Goal: Information Seeking & Learning: Learn about a topic

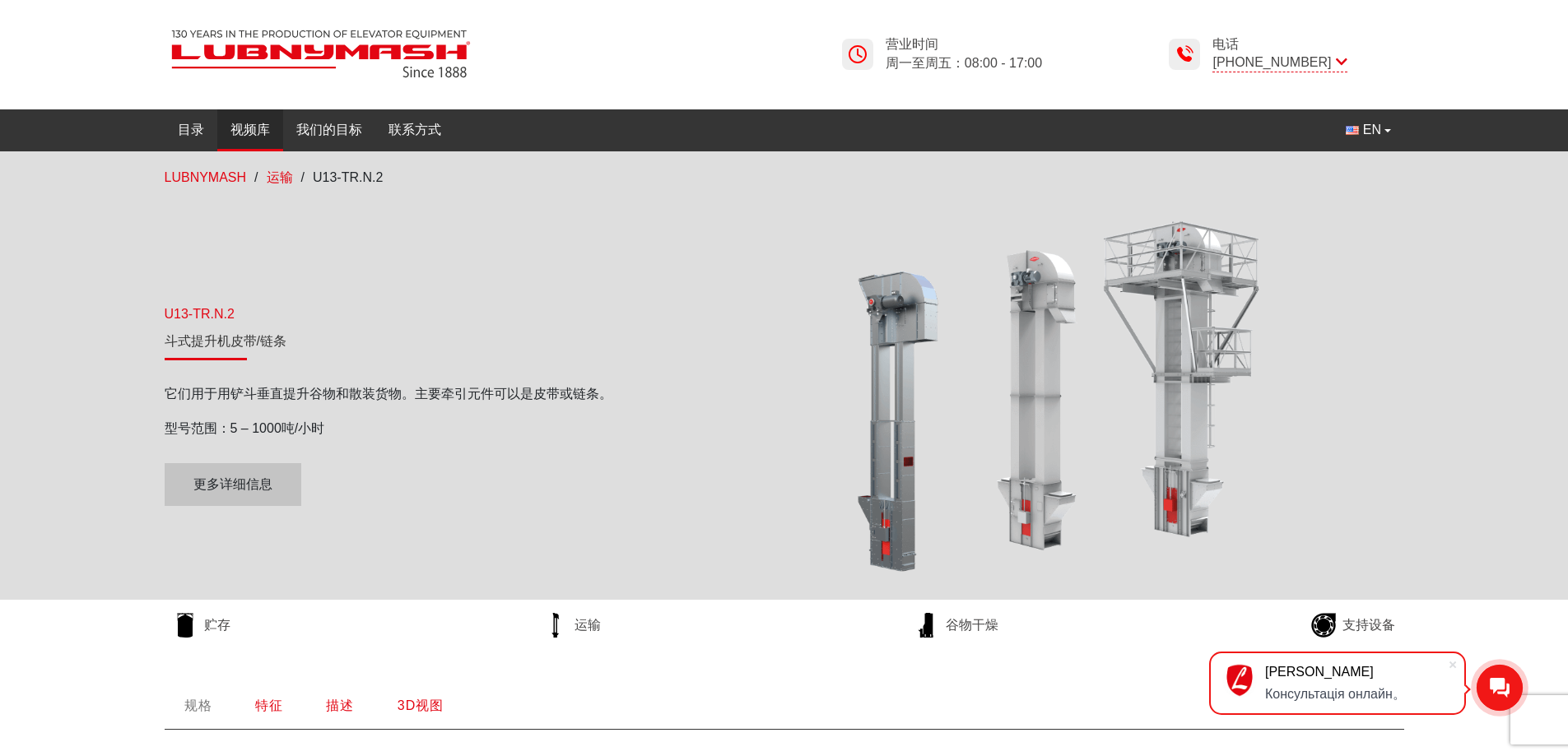
click at [265, 131] on font "视频库" at bounding box center [250, 130] width 39 height 14
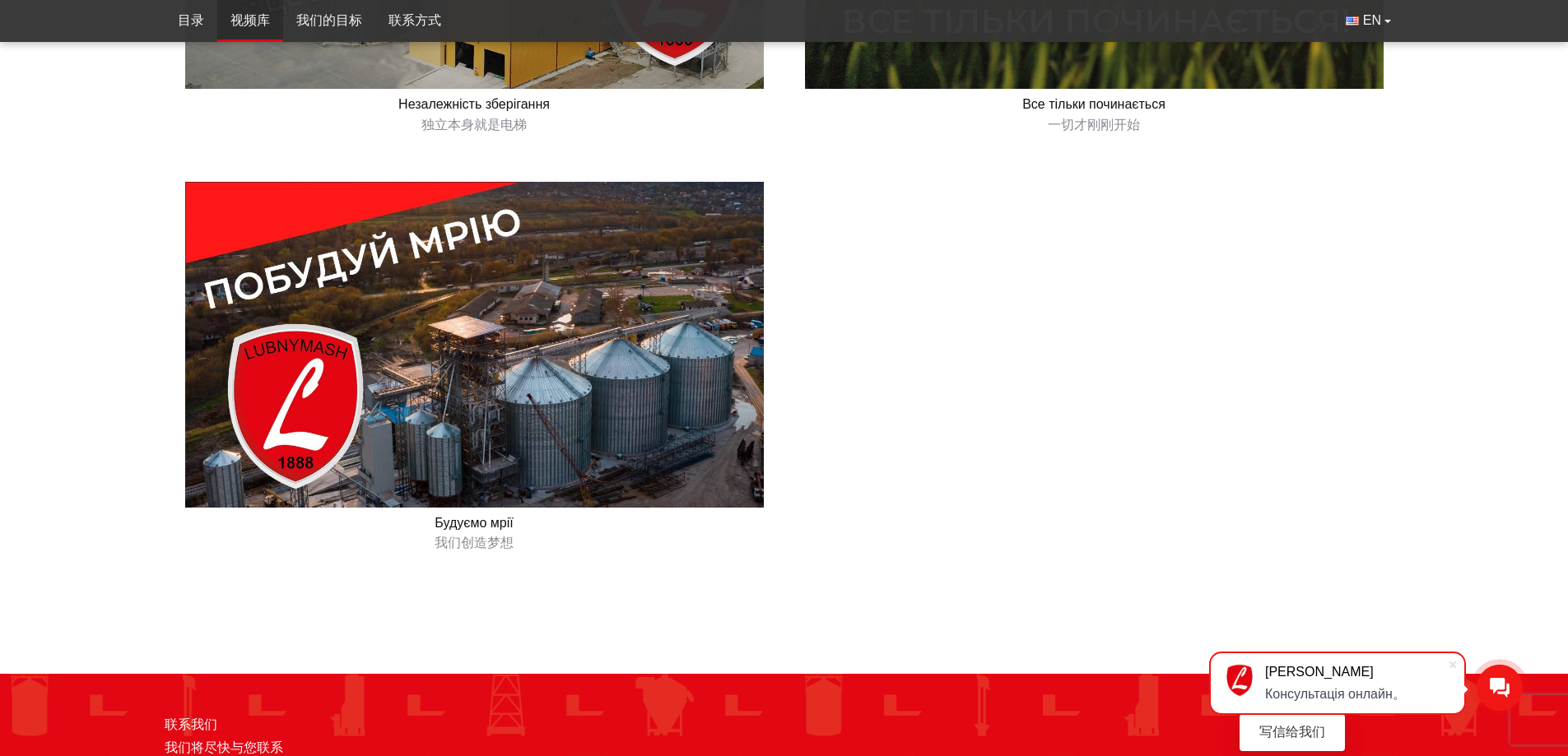
scroll to position [1563, 0]
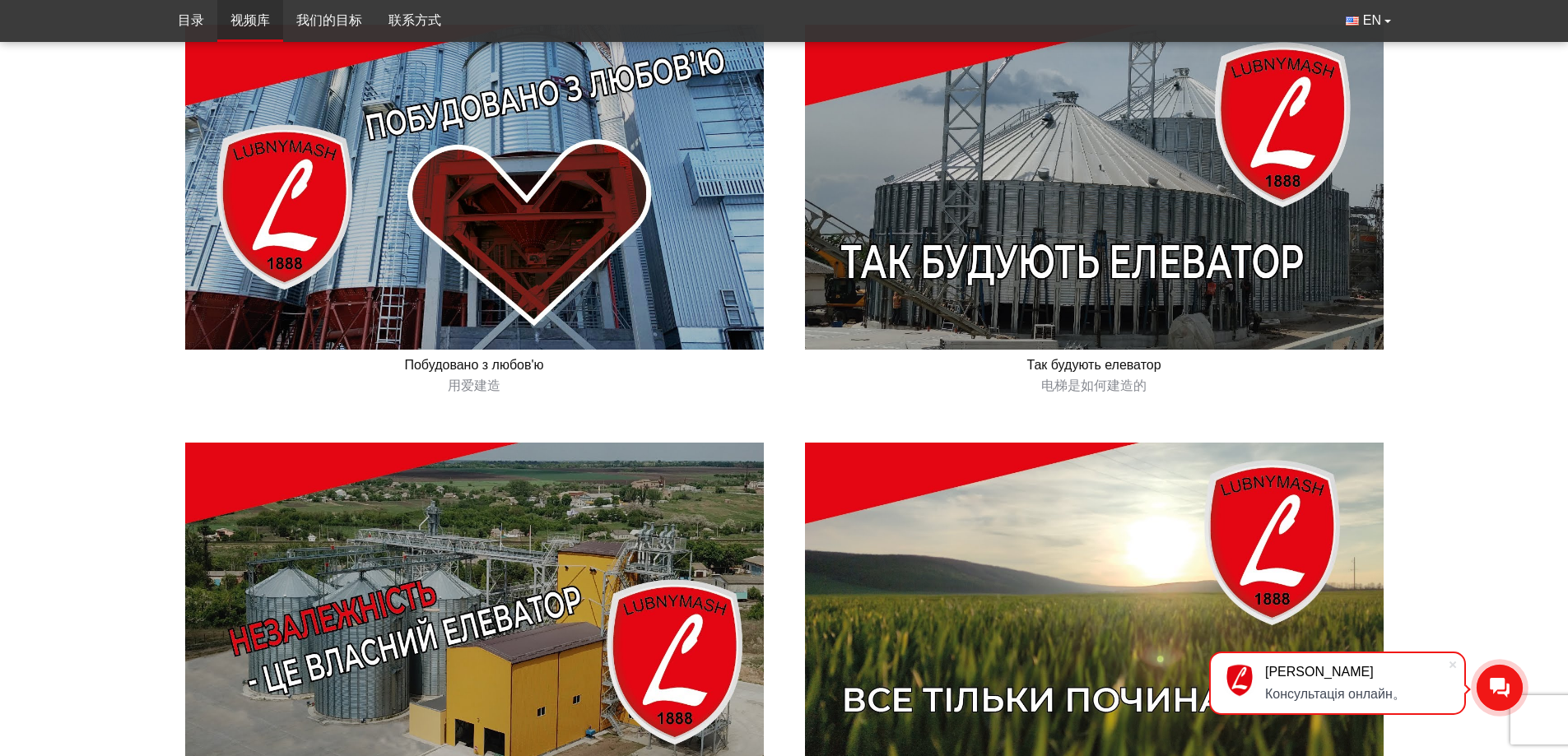
scroll to position [0, 0]
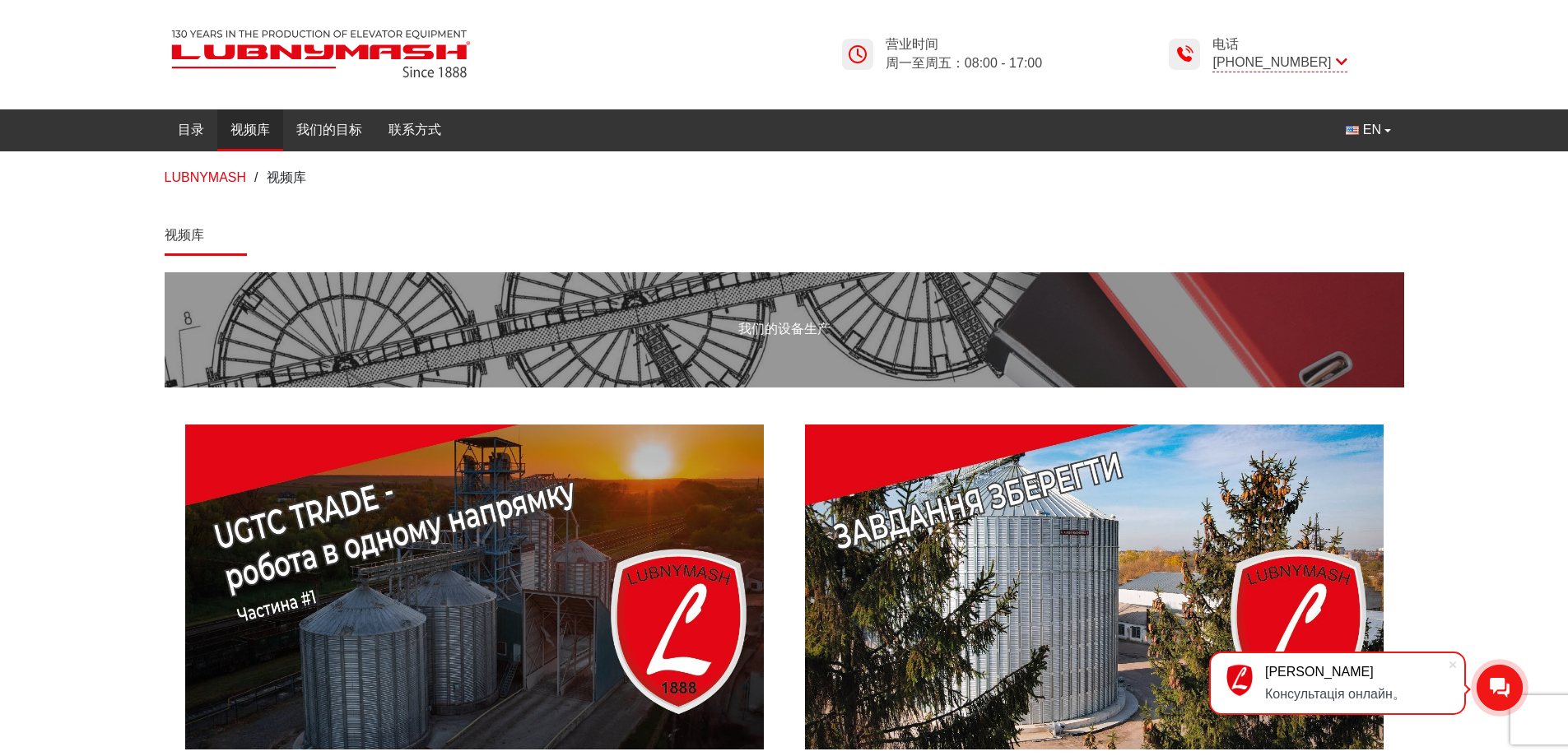
click at [80, 201] on div "LUBNYMASH / 视频库" at bounding box center [784, 177] width 1568 height 53
click at [309, 51] on img at bounding box center [321, 54] width 312 height 62
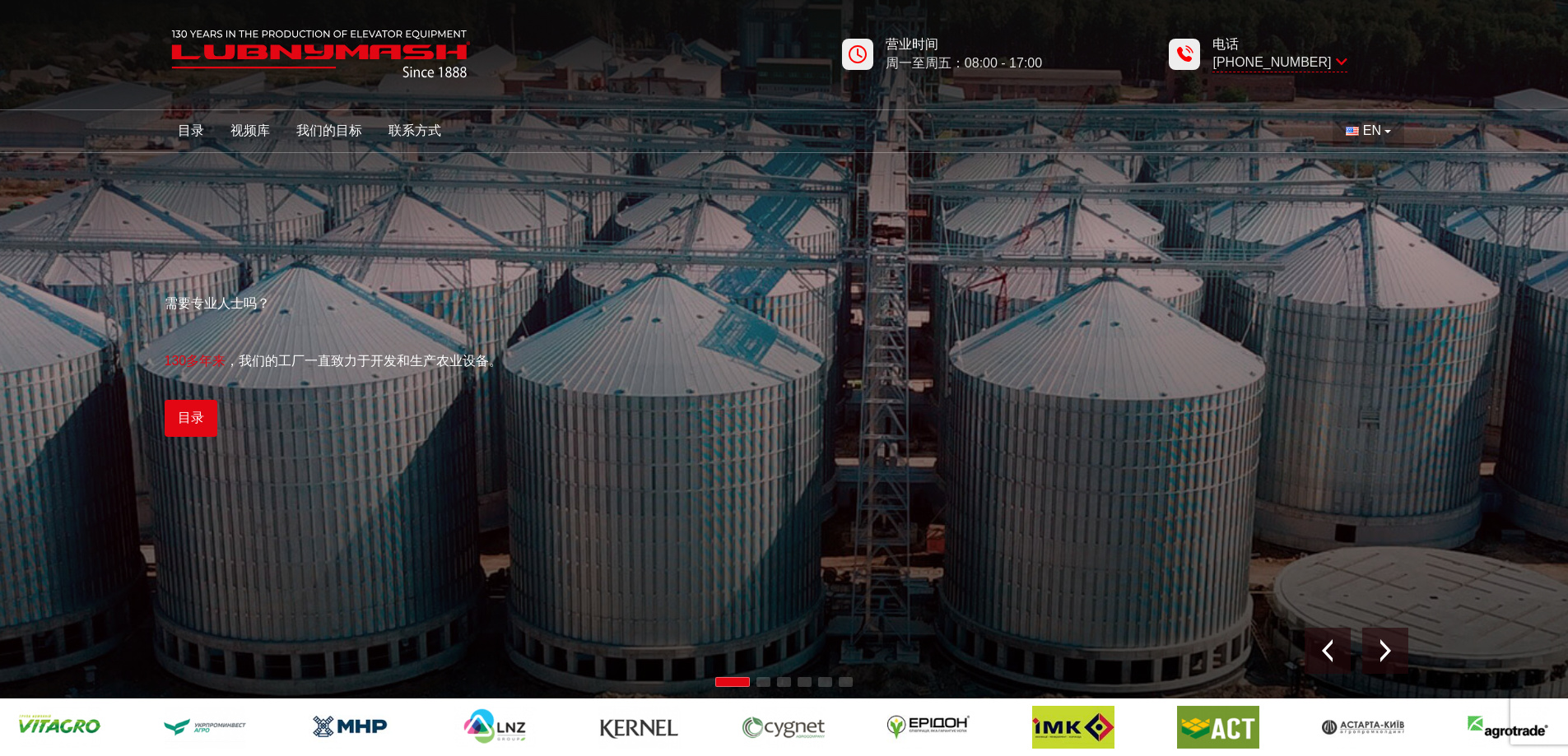
click at [1391, 131] on button "EN" at bounding box center [1368, 131] width 71 height 32
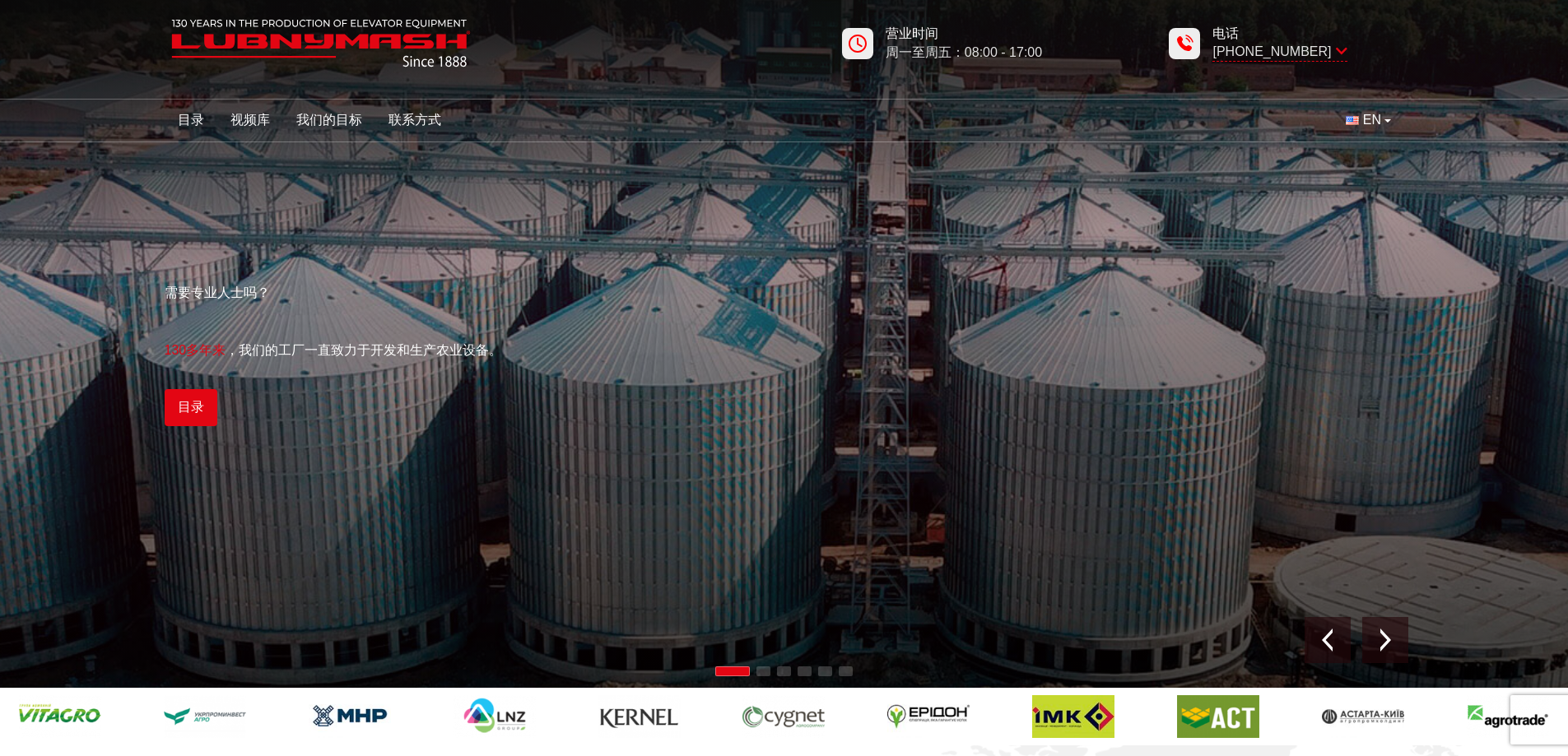
scroll to position [82, 0]
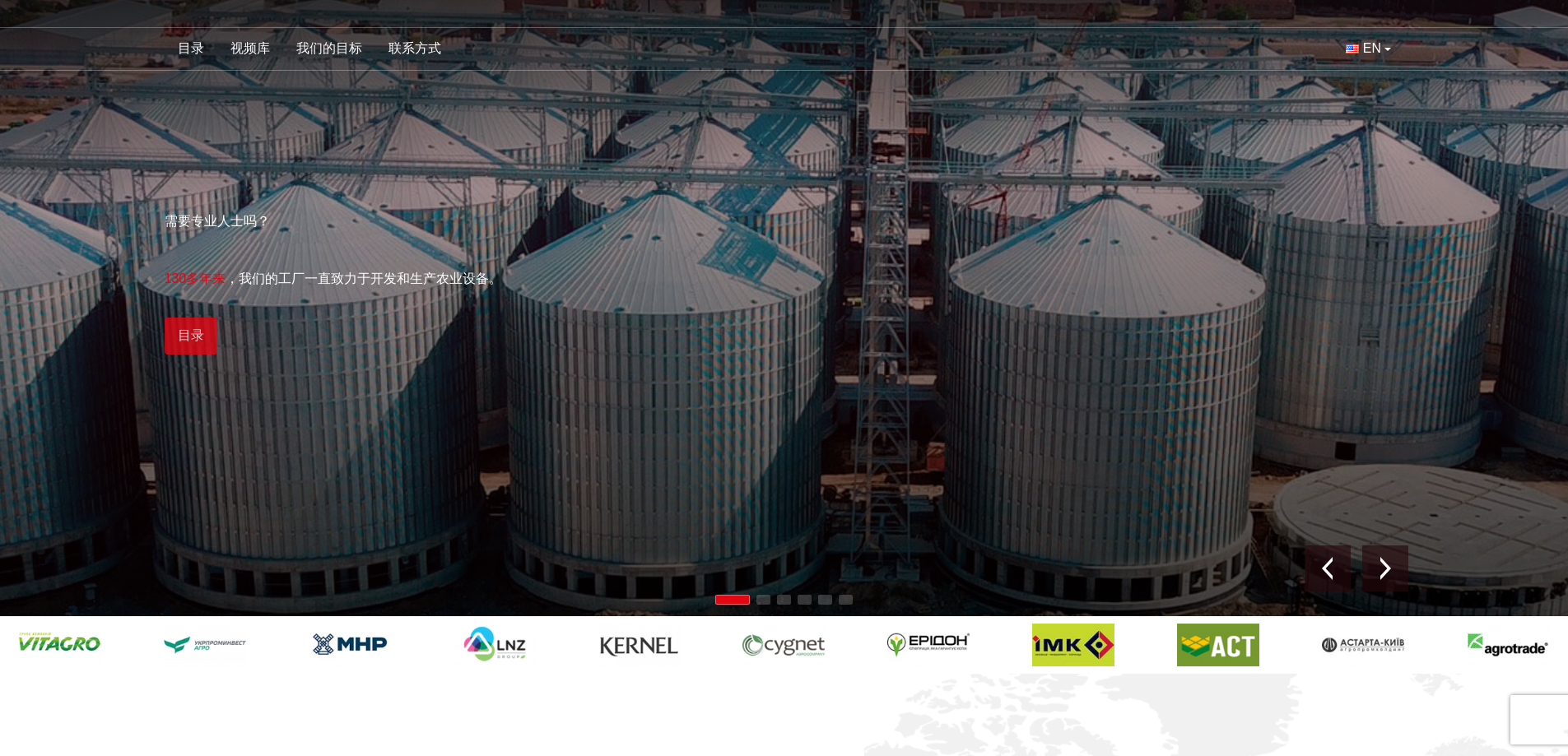
click at [196, 328] on font "目录" at bounding box center [191, 335] width 26 height 14
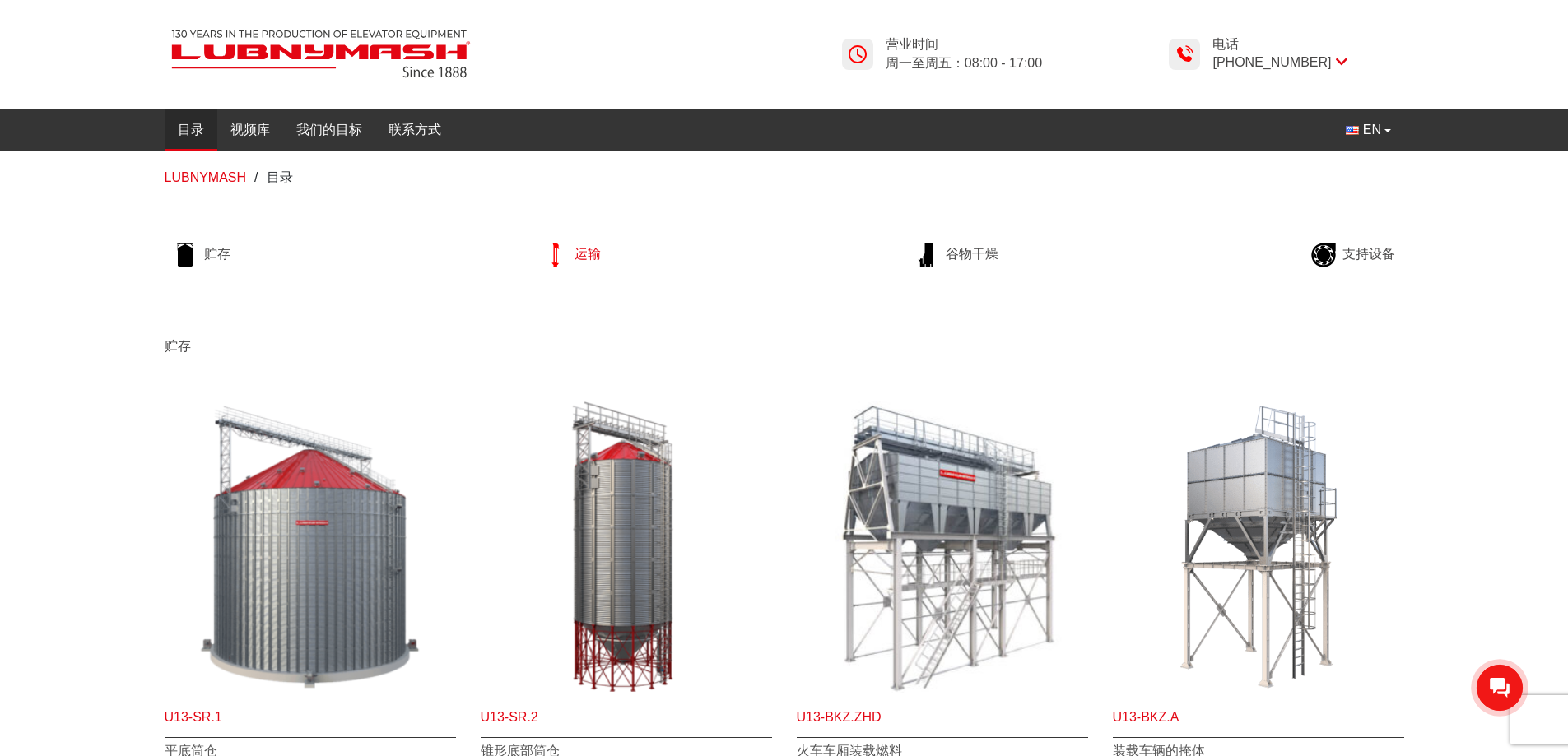
click icon
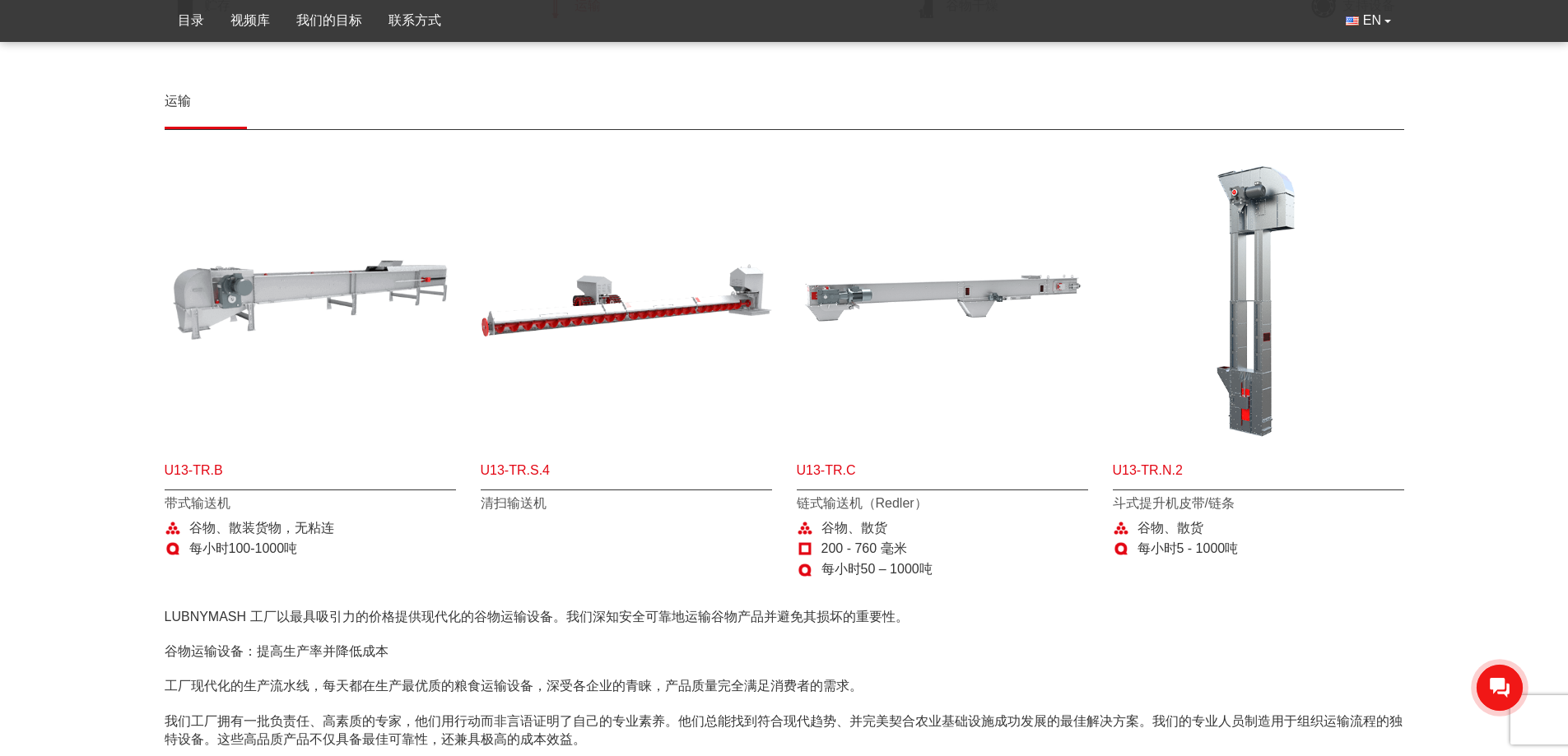
scroll to position [165, 0]
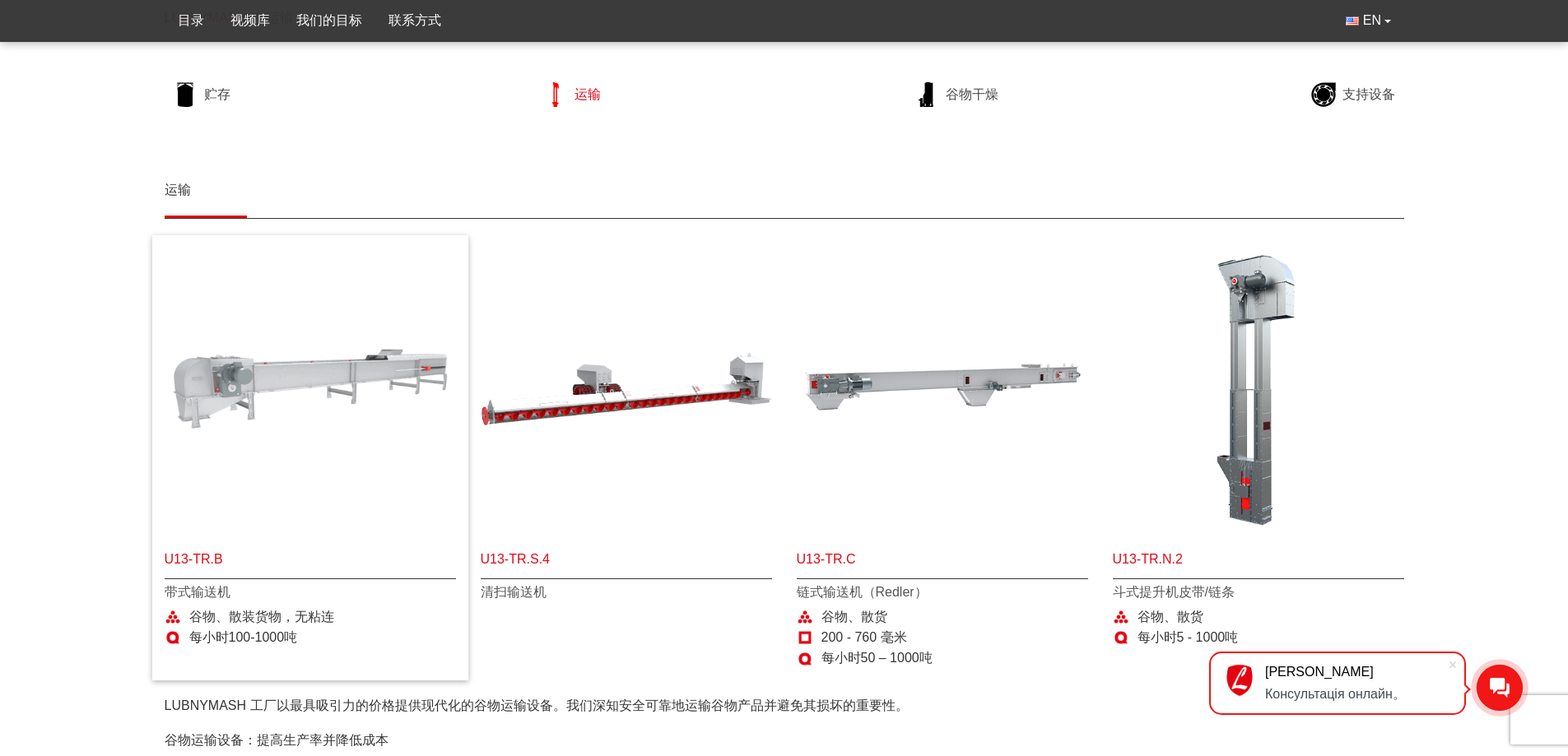
click at [312, 369] on img at bounding box center [310, 389] width 292 height 292
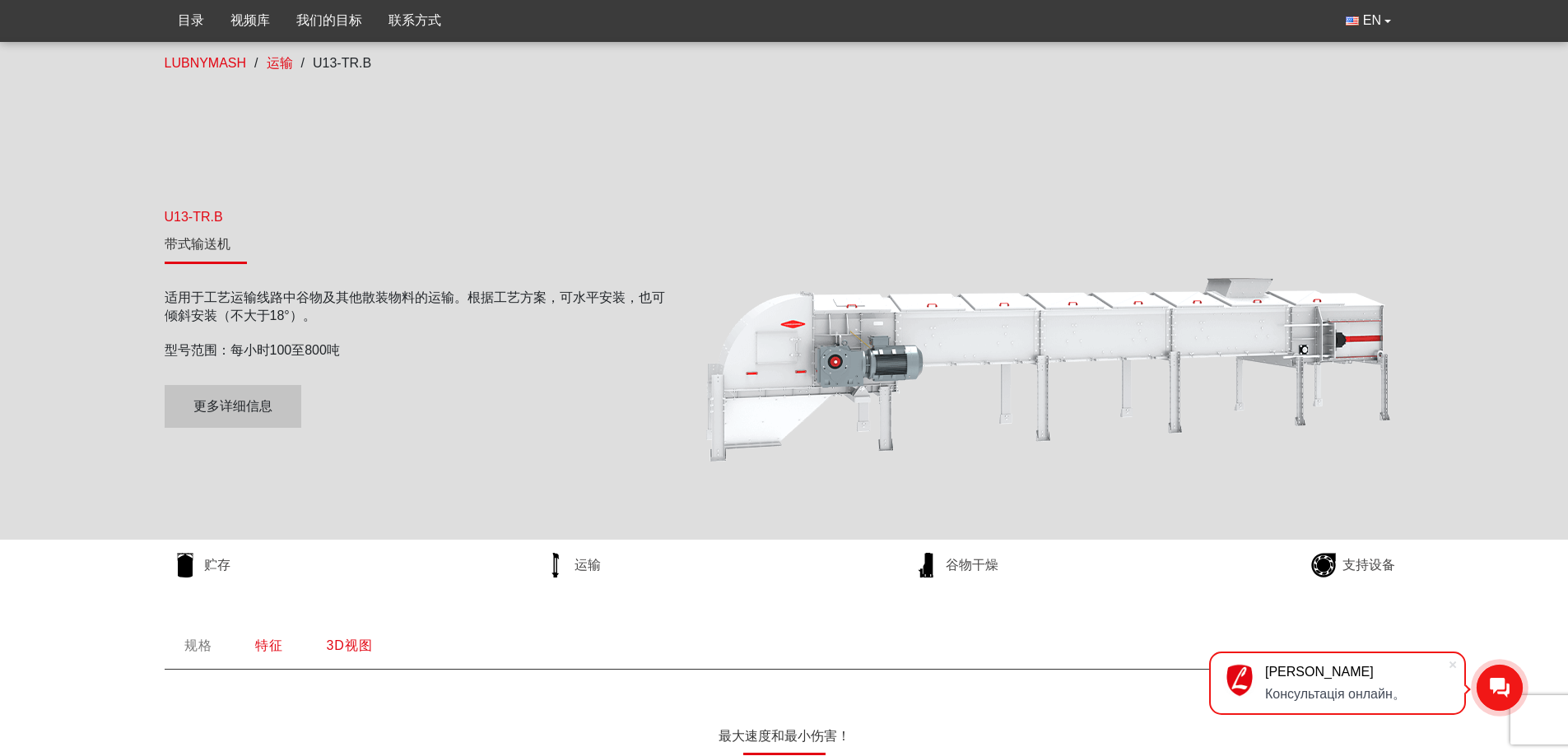
scroll to position [329, 0]
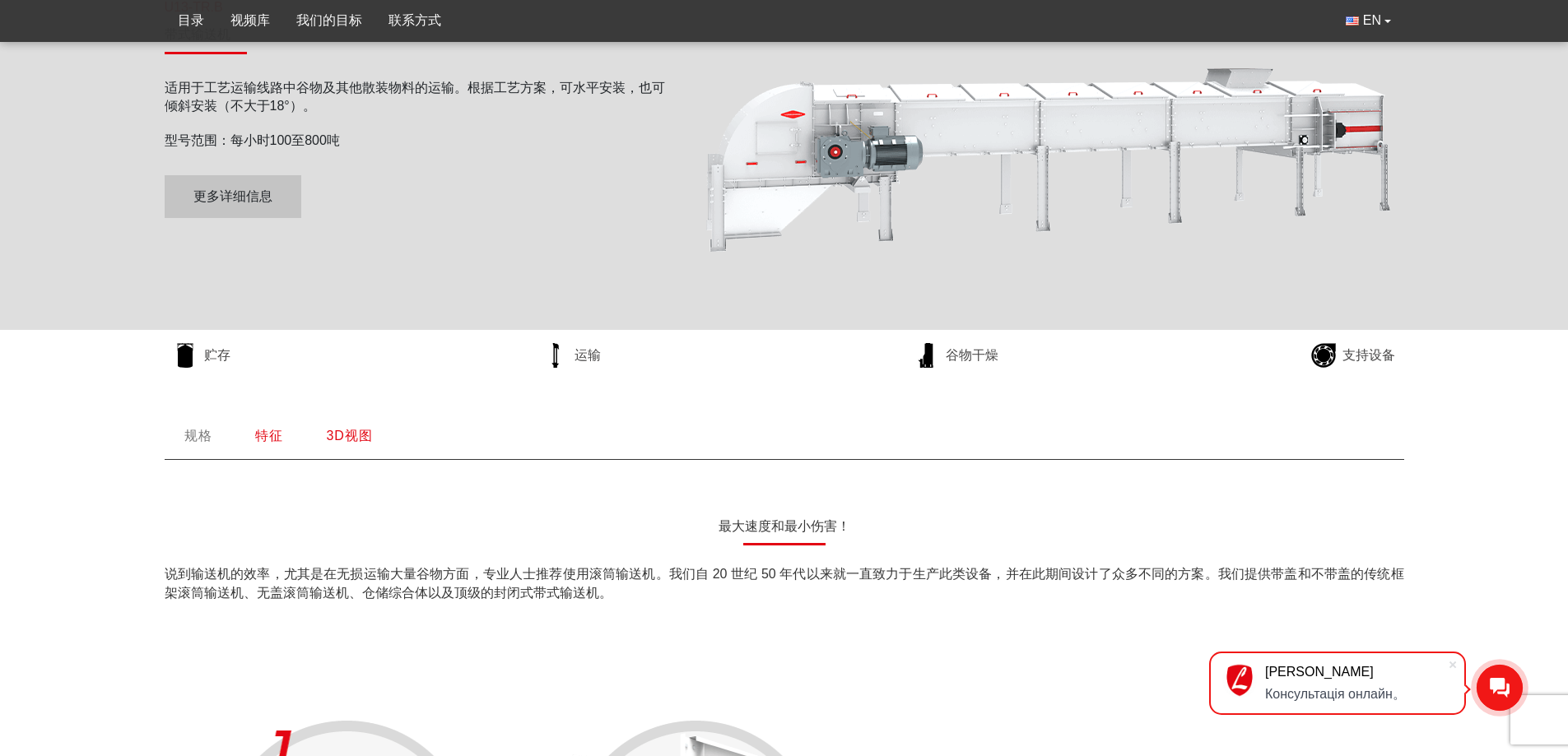
click at [350, 435] on font "3D视图" at bounding box center [349, 435] width 46 height 14
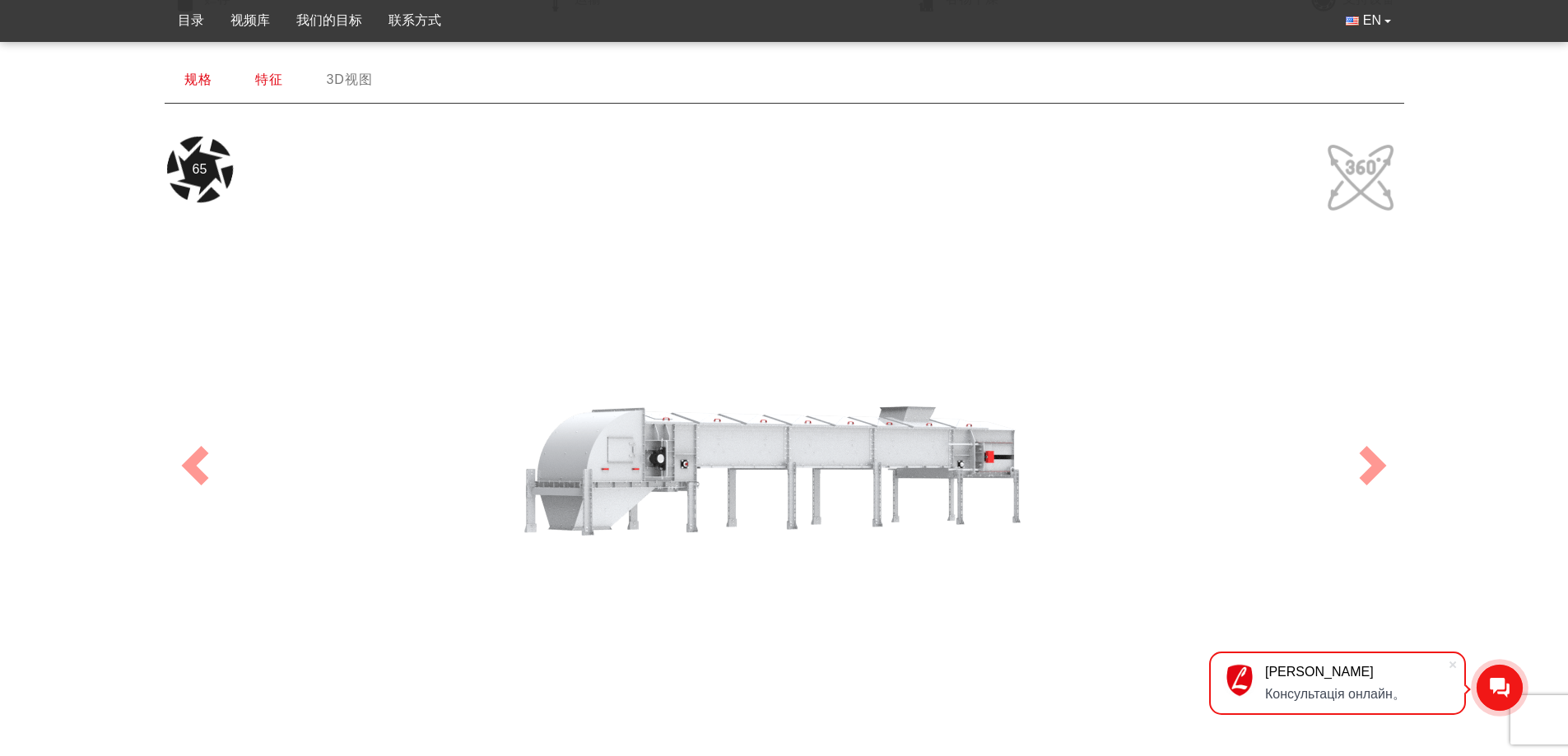
click at [100, 433] on div "规格 最大速度和最小伤害！ 说到输送机的效率，尤其是在无损运输大量谷物方面，专业人士推荐使用滚筒输送机。我们自 20 世纪 50 年代以来就一直致力于生产此类…" at bounding box center [784, 442] width 1568 height 769
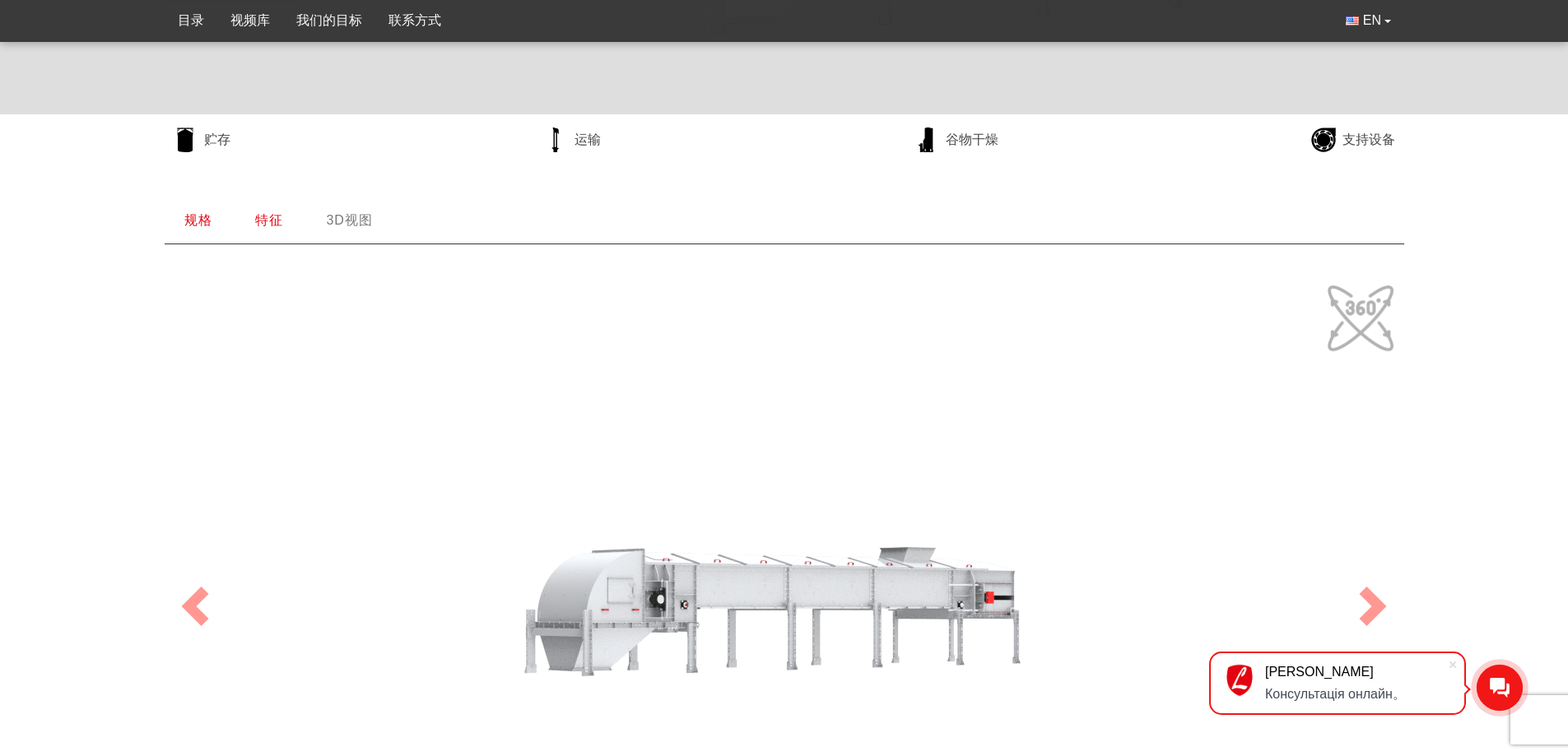
scroll to position [521, 0]
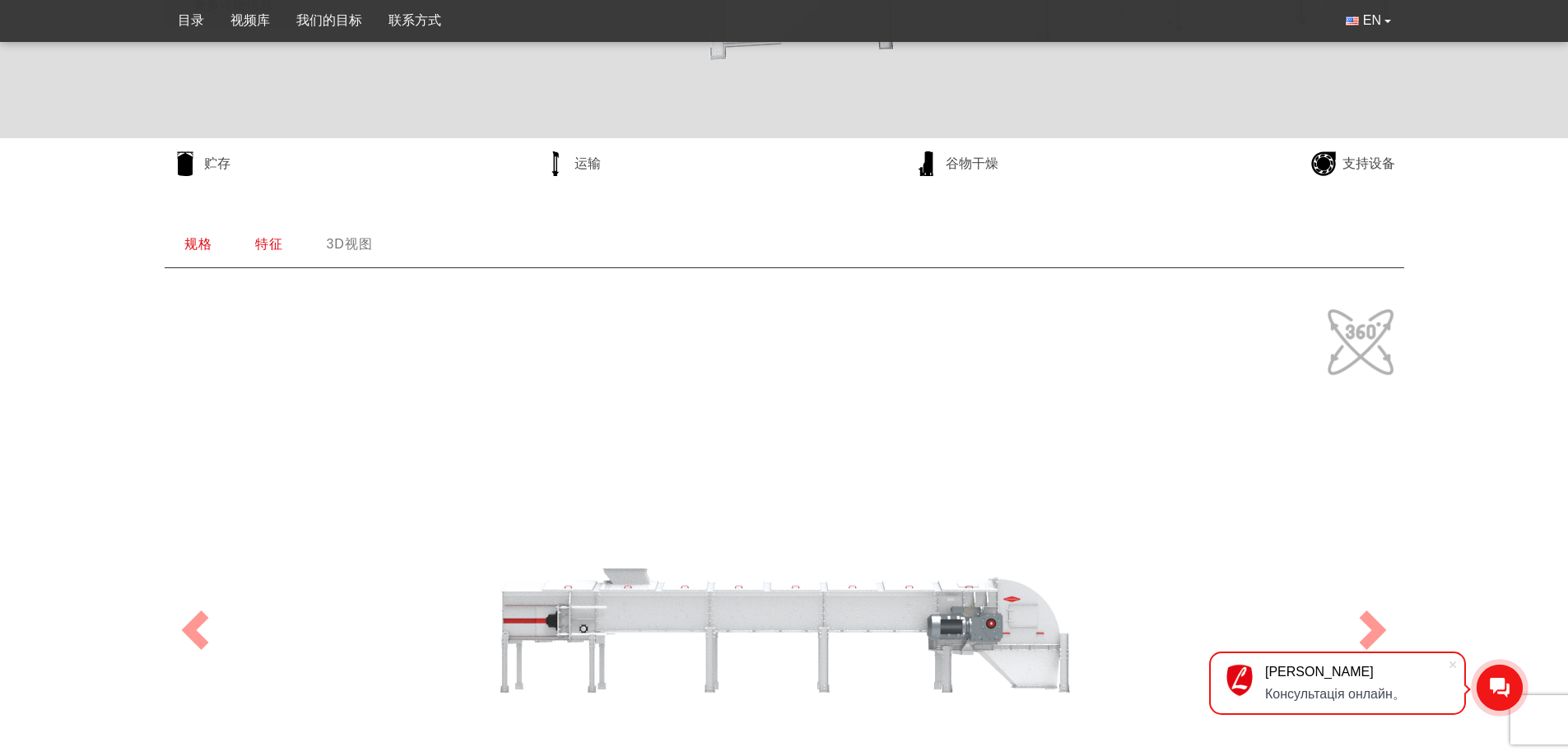
drag, startPoint x: 627, startPoint y: 613, endPoint x: 785, endPoint y: 476, distance: 209.1
click at [785, 476] on div "100" at bounding box center [784, 630] width 1234 height 658
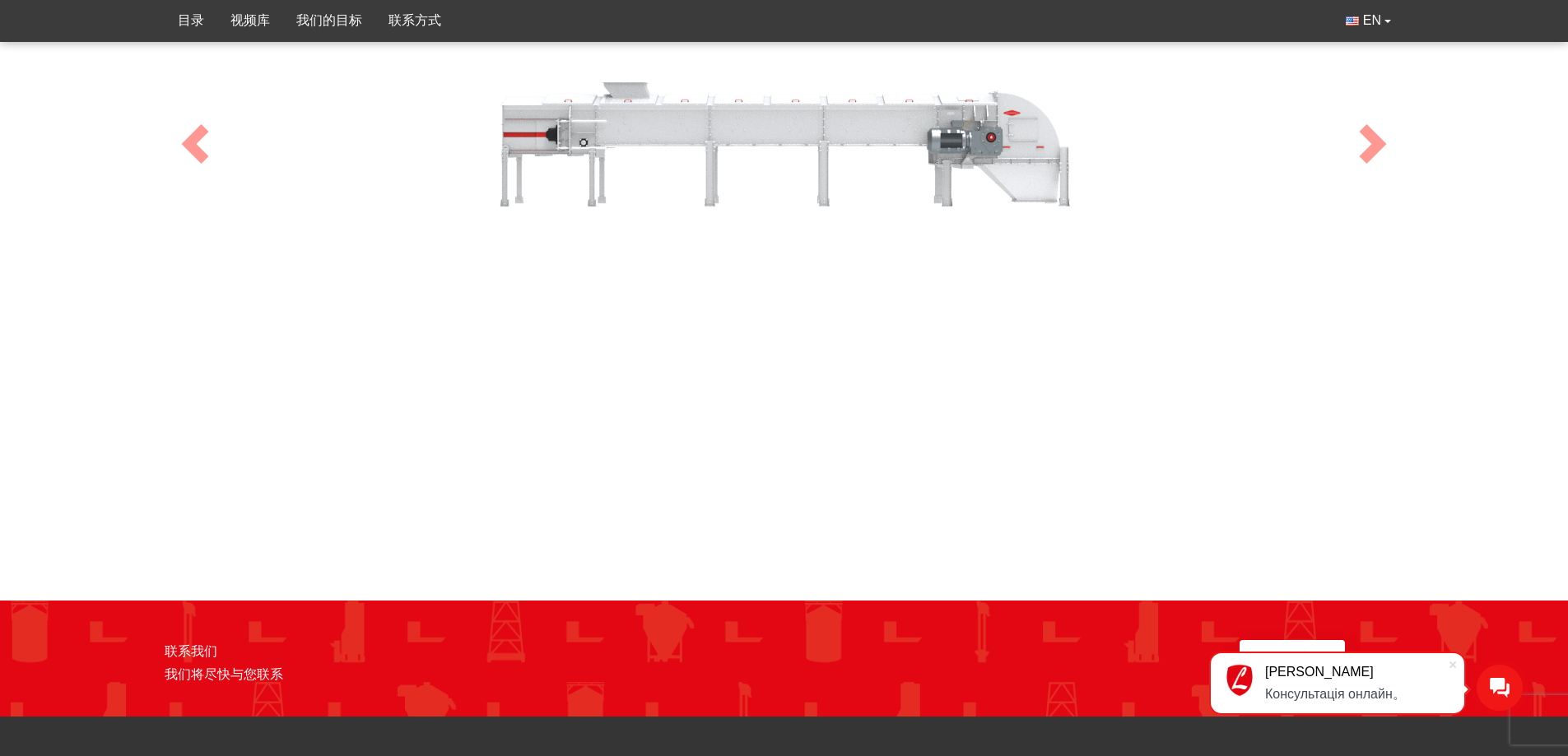
scroll to position [1015, 0]
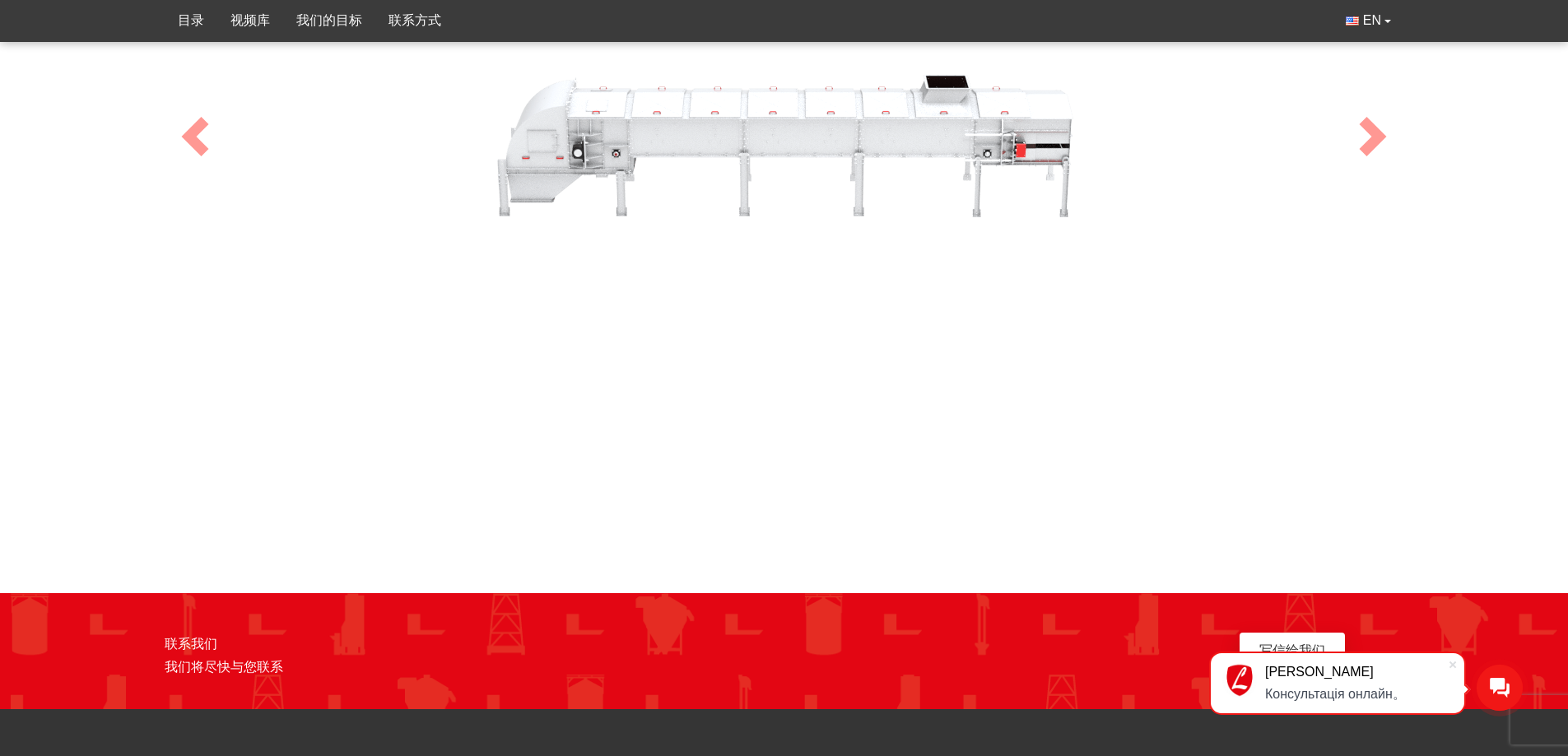
drag, startPoint x: 887, startPoint y: 131, endPoint x: 700, endPoint y: 214, distance: 204.6
click at [700, 214] on div "100" at bounding box center [784, 136] width 1234 height 658
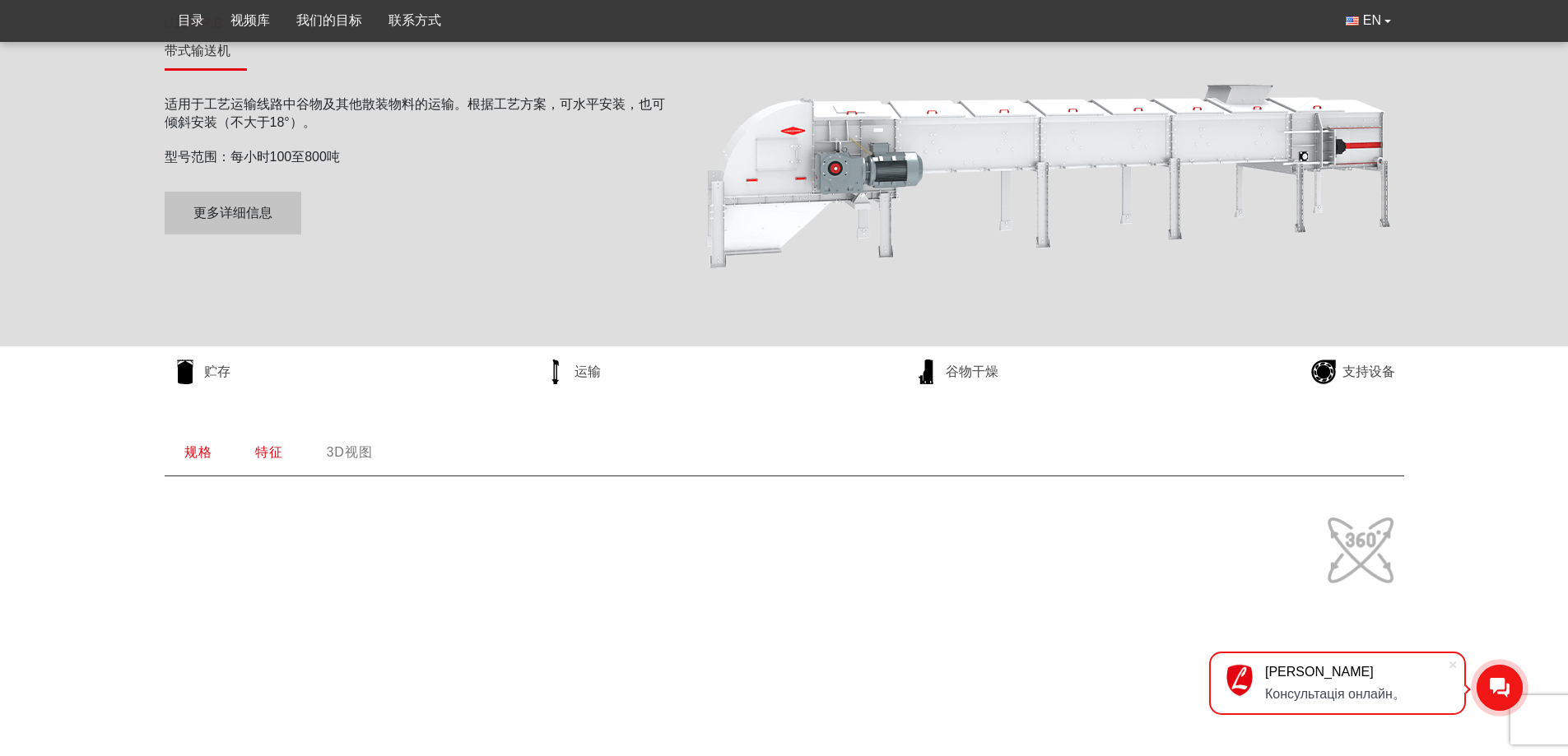
scroll to position [0, 0]
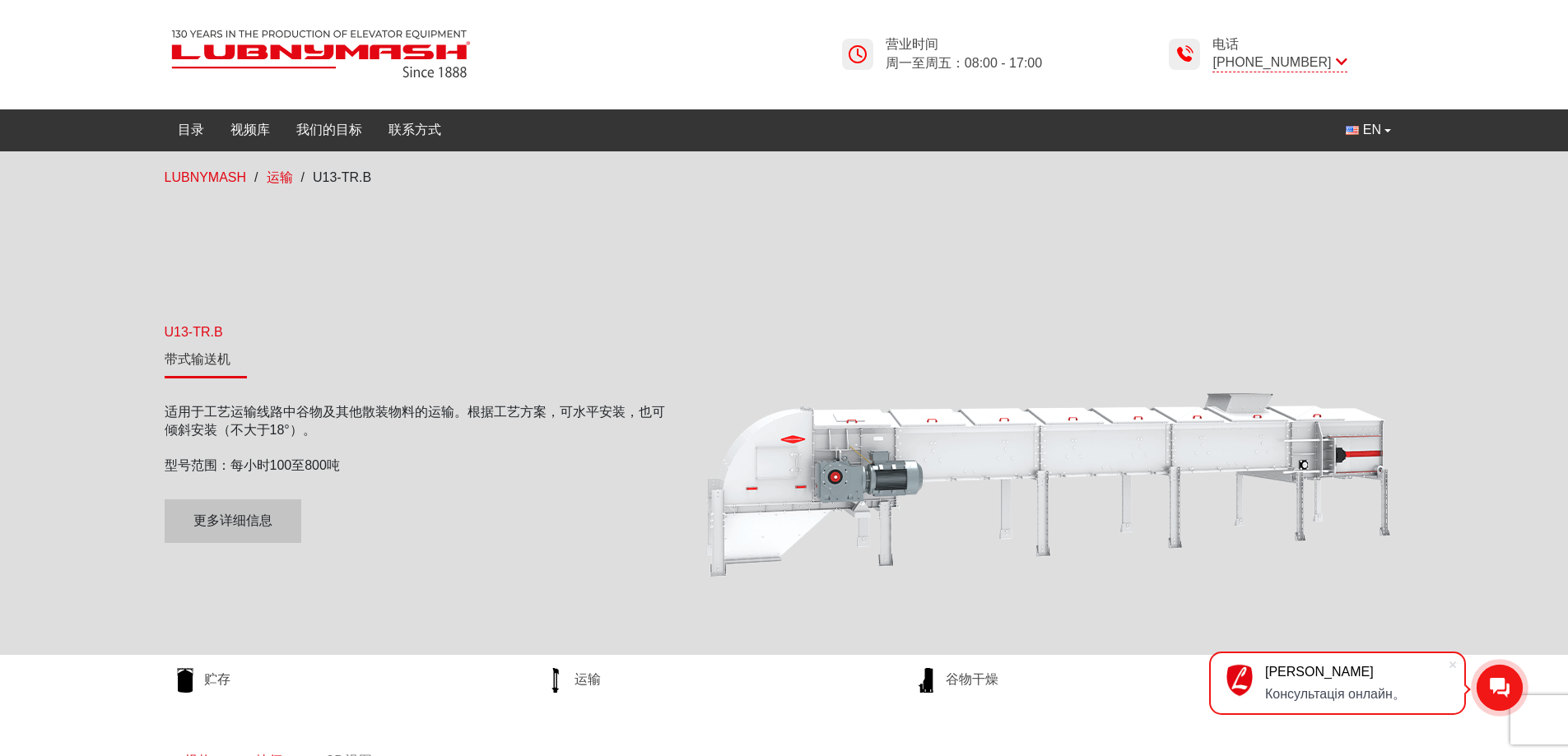
click at [104, 56] on div "营业时间 周一至周五：08:00 - 17:00 电话 +38 (050) 580 22 36" at bounding box center [784, 42] width 1568 height 85
